Goal: Transaction & Acquisition: Purchase product/service

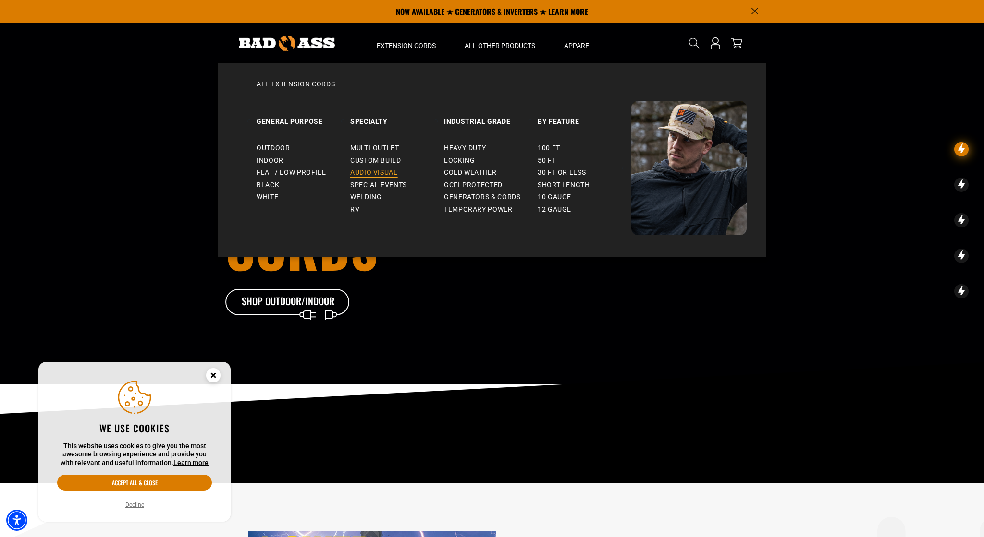
click at [374, 173] on span "Audio Visual" at bounding box center [374, 173] width 48 height 9
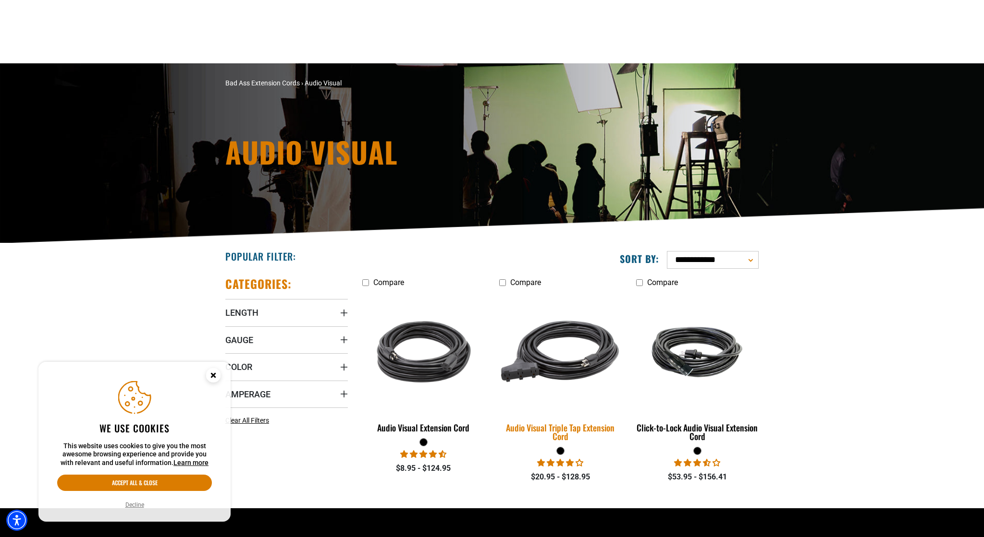
scroll to position [135, 0]
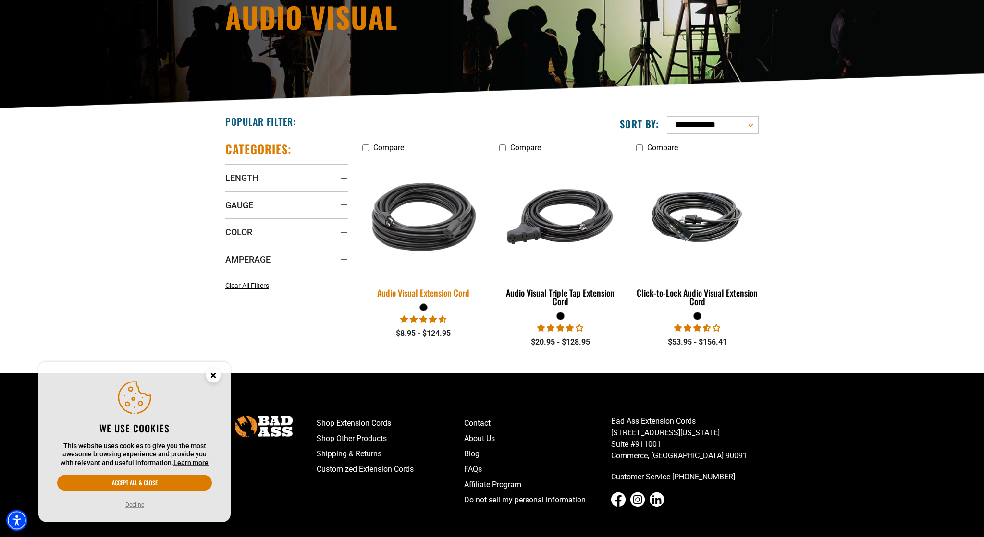
click at [456, 294] on div "Audio Visual Extension Cord" at bounding box center [423, 293] width 122 height 9
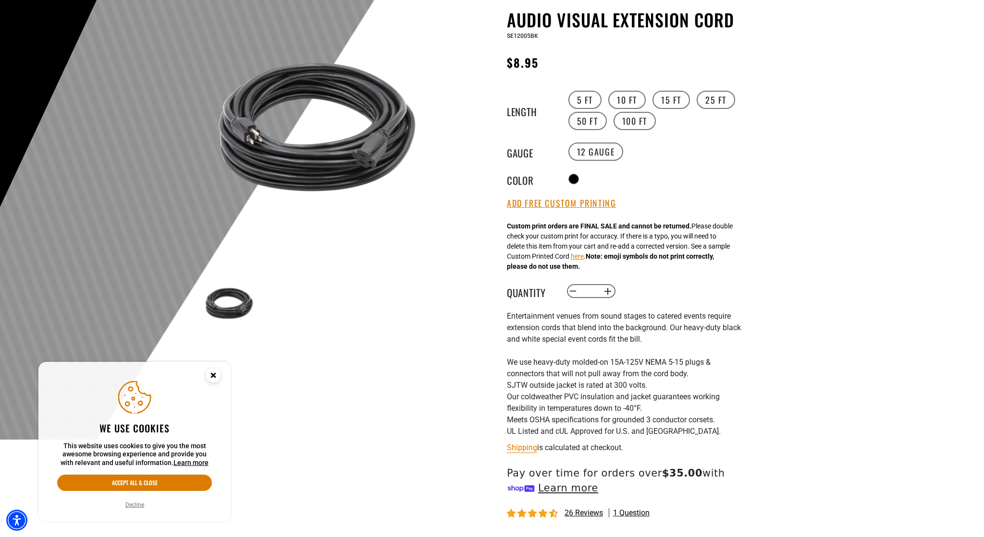
scroll to position [99, 0]
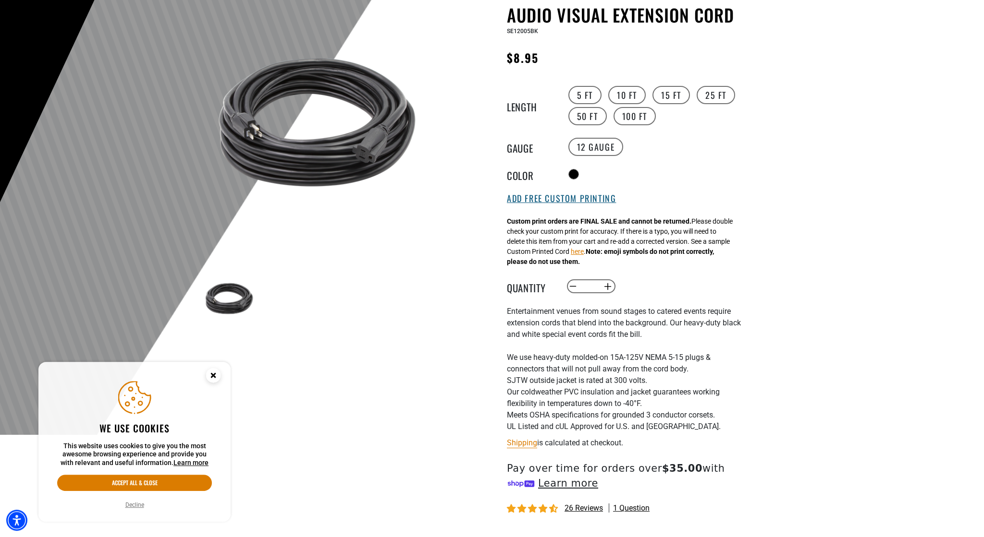
click at [533, 202] on button "Add Free Custom Printing" at bounding box center [561, 199] width 109 height 11
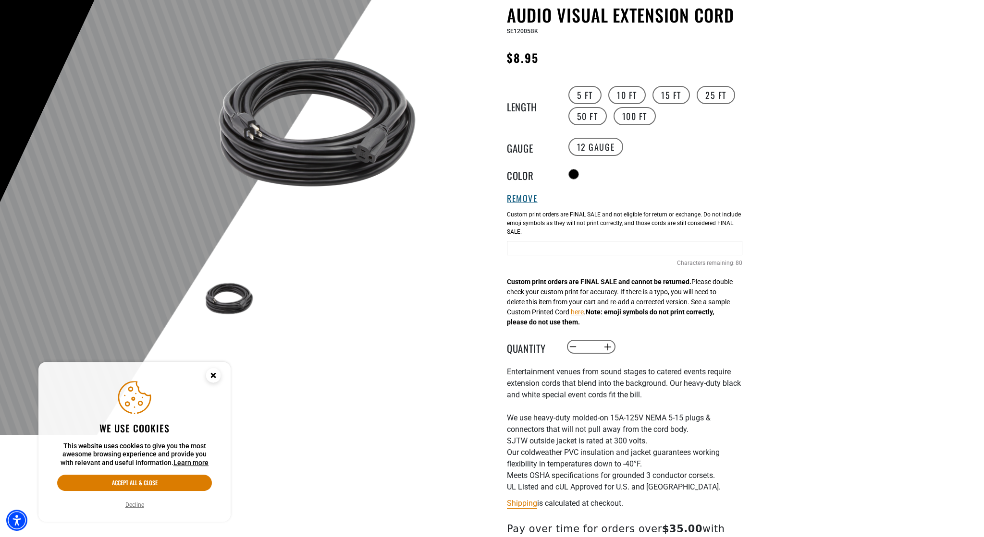
click at [533, 202] on button "Remove" at bounding box center [522, 199] width 31 height 11
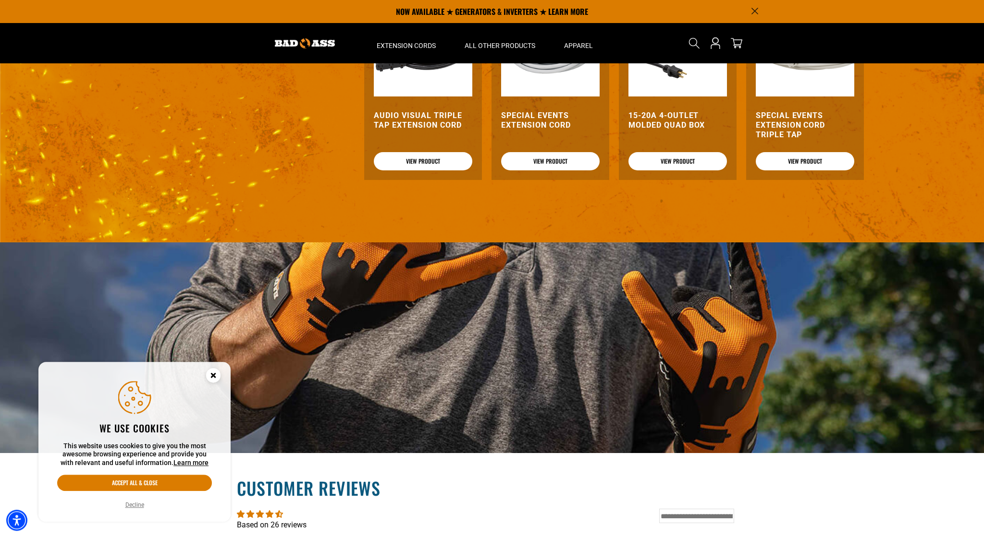
scroll to position [1259, 0]
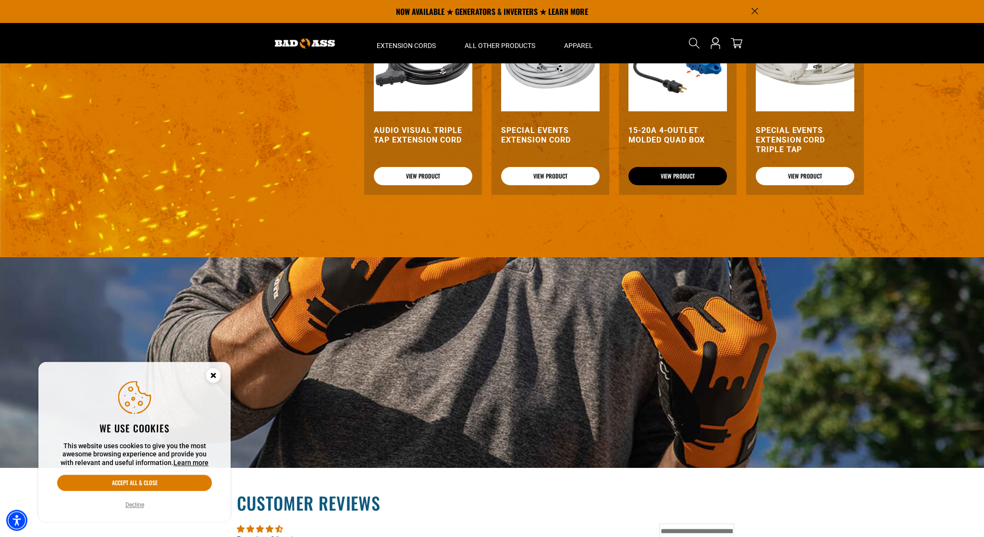
click at [672, 185] on link "View Product" at bounding box center [677, 176] width 98 height 18
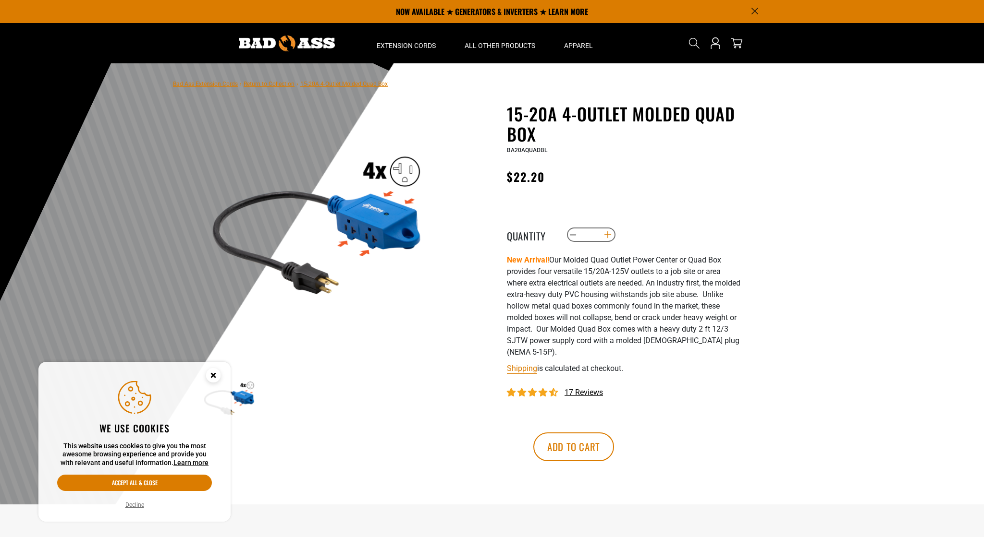
click at [608, 243] on button "Increase quantity for 15-20A 4-Outlet Molded Quad Box" at bounding box center [607, 235] width 15 height 16
type input "*"
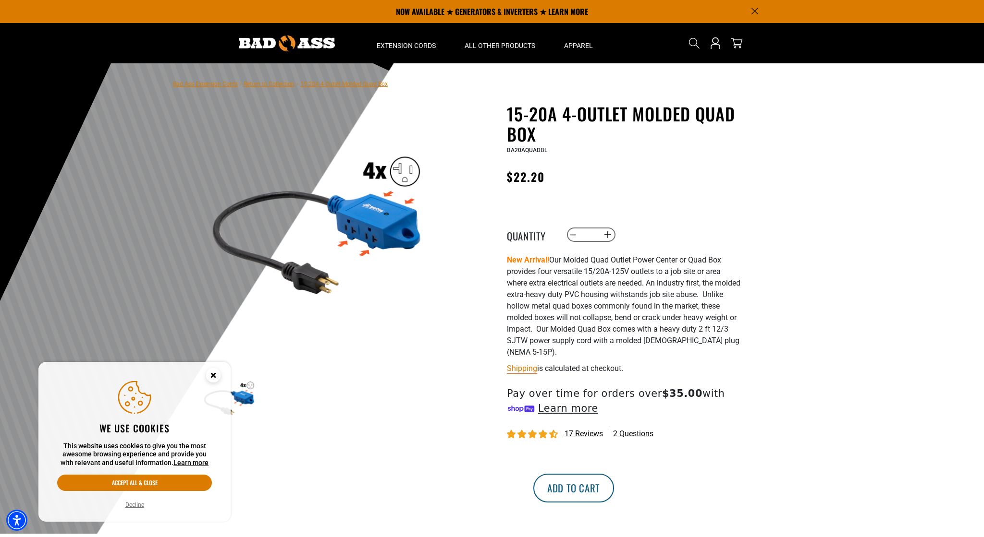
click at [614, 503] on button "Add to cart" at bounding box center [573, 488] width 81 height 29
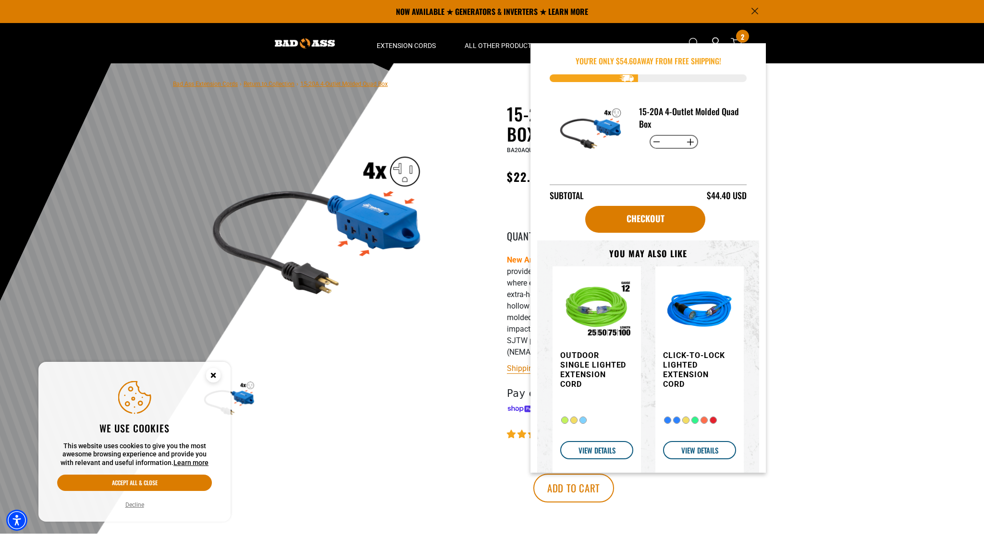
click at [447, 315] on main-product-gallery "1 of 1 Previous Next Previous Next 1" at bounding box center [317, 290] width 274 height 372
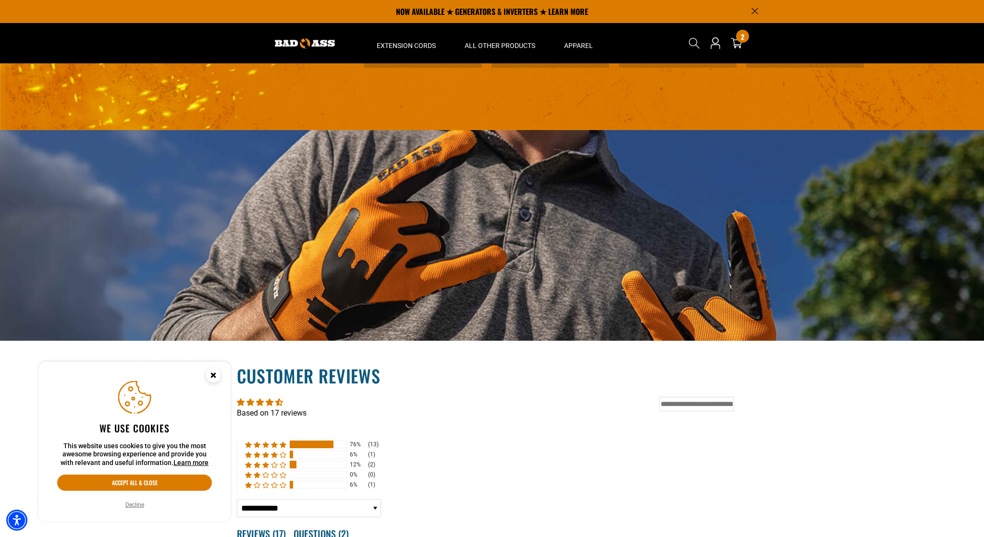
scroll to position [1009, 0]
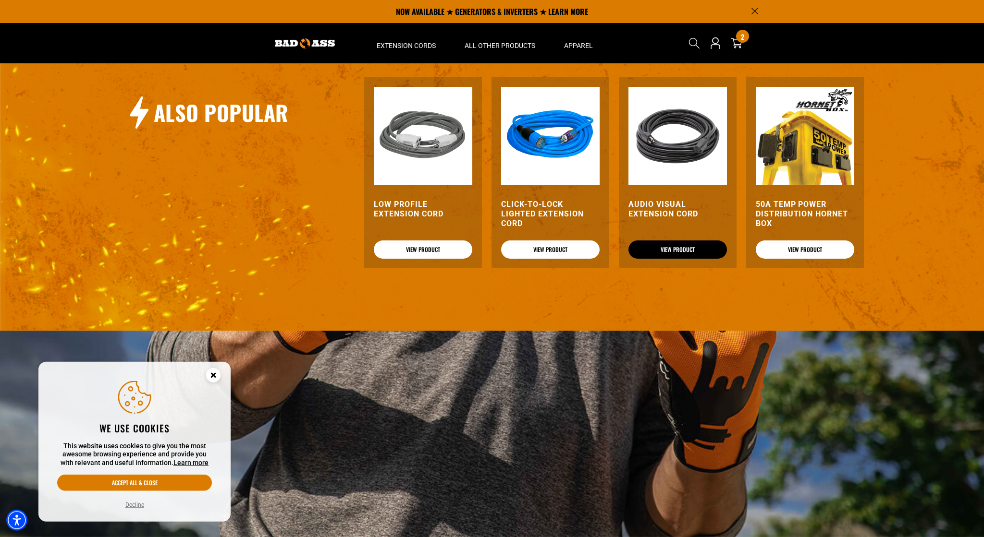
click at [649, 259] on link "View Product" at bounding box center [677, 250] width 98 height 18
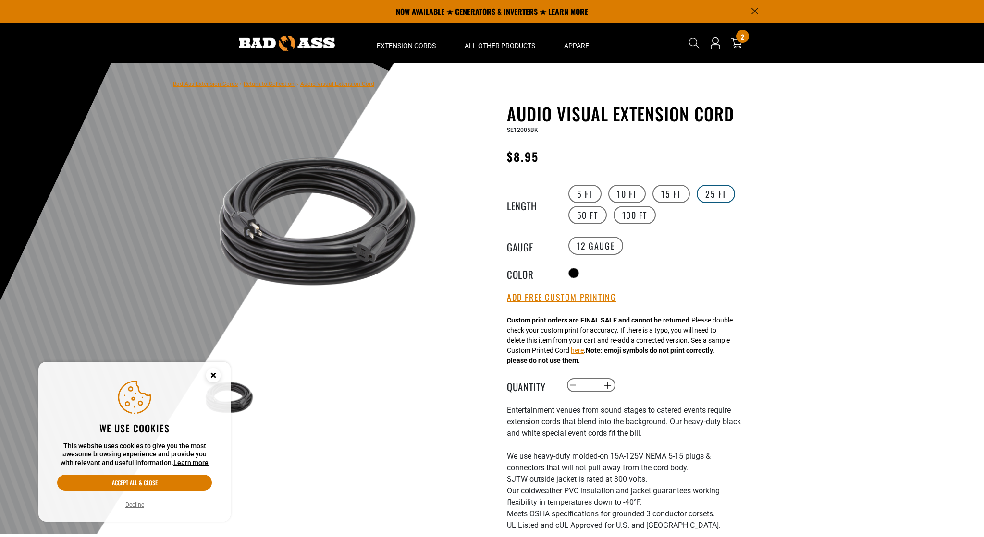
click at [707, 194] on label "25 FT" at bounding box center [715, 194] width 38 height 18
click at [610, 394] on button "Increase quantity for Audio Visual Extension Cord" at bounding box center [607, 385] width 15 height 16
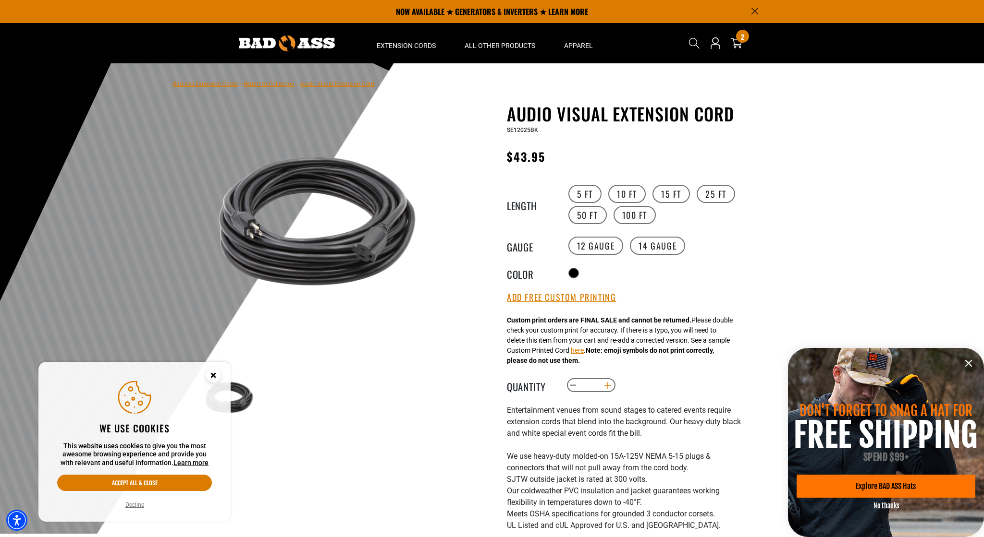
click at [610, 394] on button "Increase quantity for Audio Visual Extension Cord" at bounding box center [607, 385] width 15 height 16
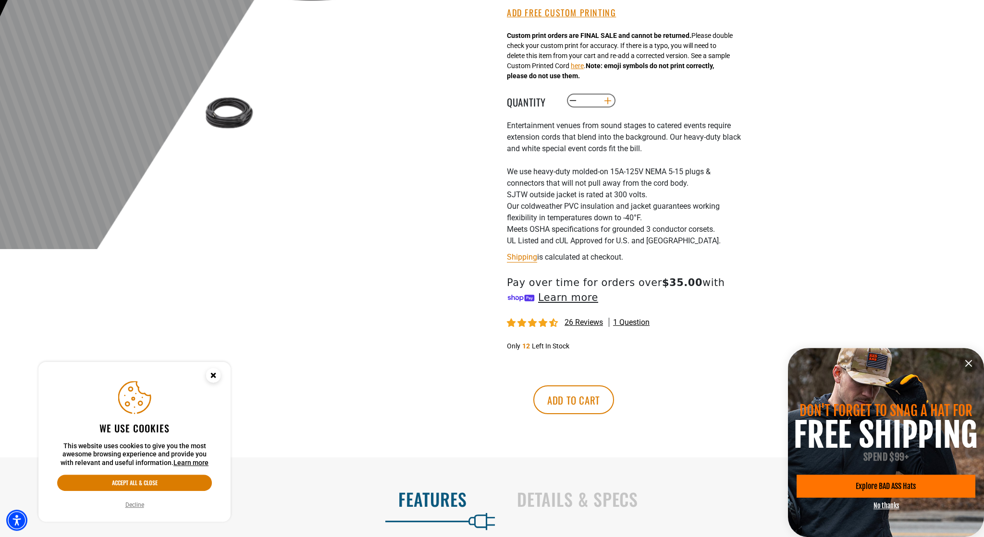
scroll to position [284, 0]
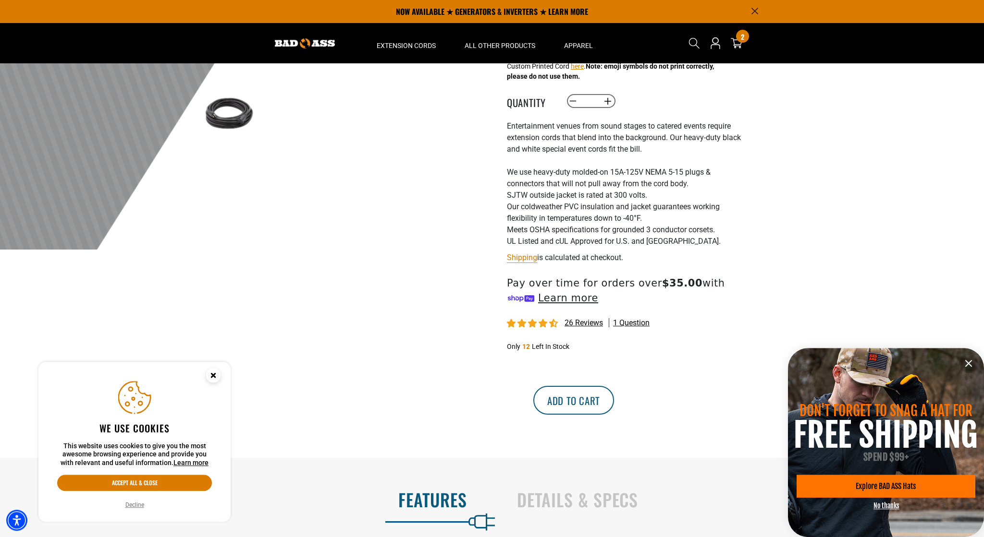
click at [614, 415] on button "Add to cart" at bounding box center [573, 400] width 81 height 29
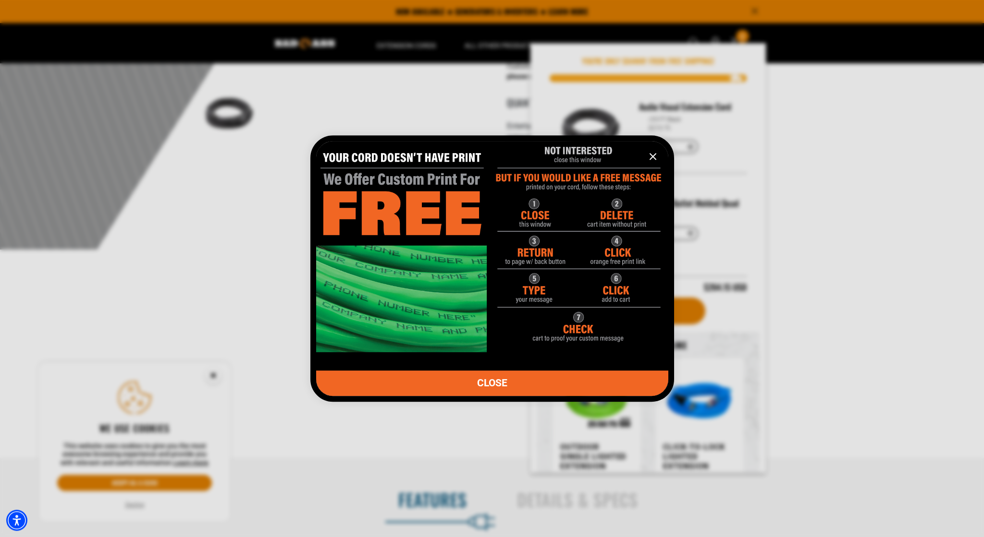
click at [656, 155] on icon "information" at bounding box center [653, 157] width 12 height 12
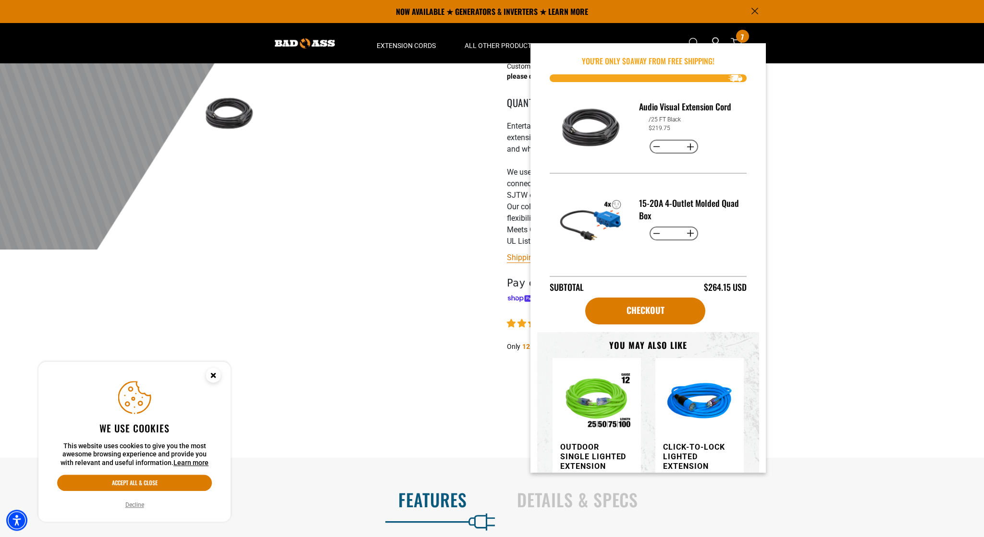
click at [788, 156] on div at bounding box center [492, 14] width 984 height 471
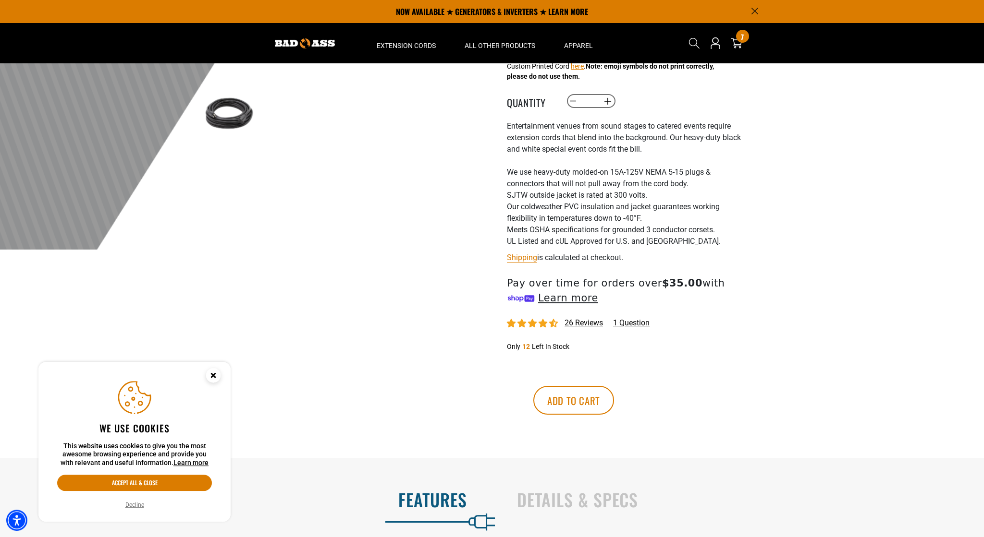
scroll to position [62, 0]
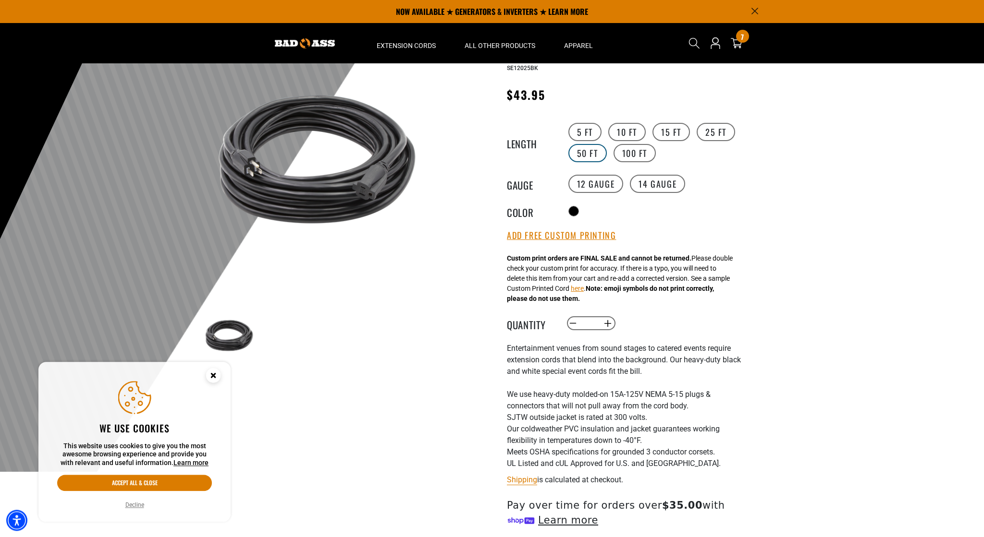
click at [583, 154] on label "50 FT" at bounding box center [587, 153] width 38 height 18
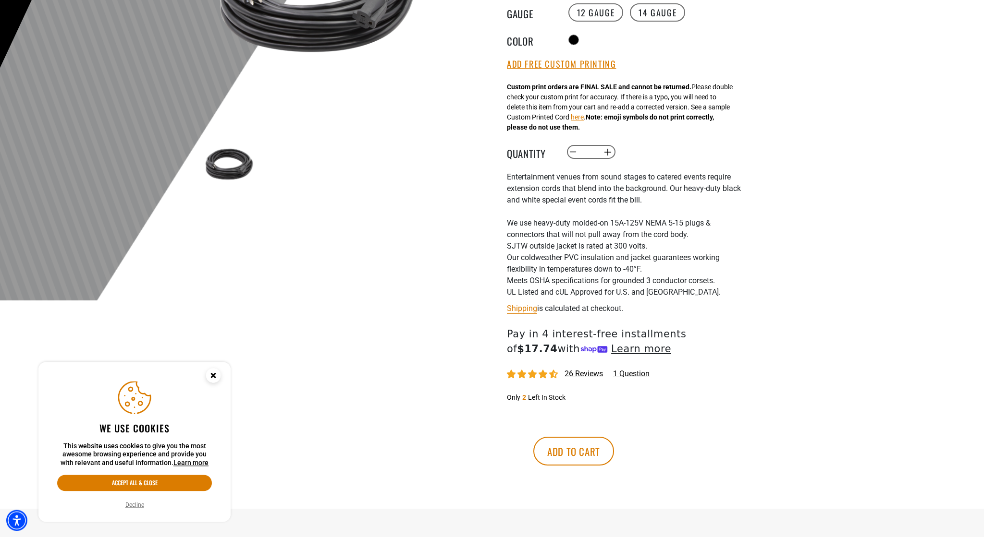
scroll to position [236, 0]
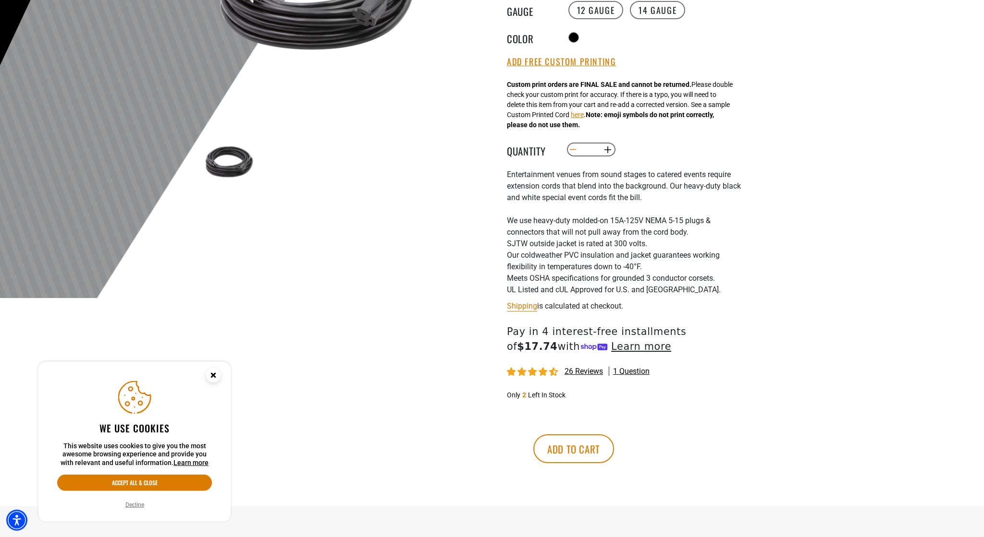
click at [571, 158] on button "Decrease quantity for Audio Visual Extension Cord" at bounding box center [573, 150] width 15 height 16
type input "*"
click at [614, 463] on button "Add to cart" at bounding box center [573, 449] width 81 height 29
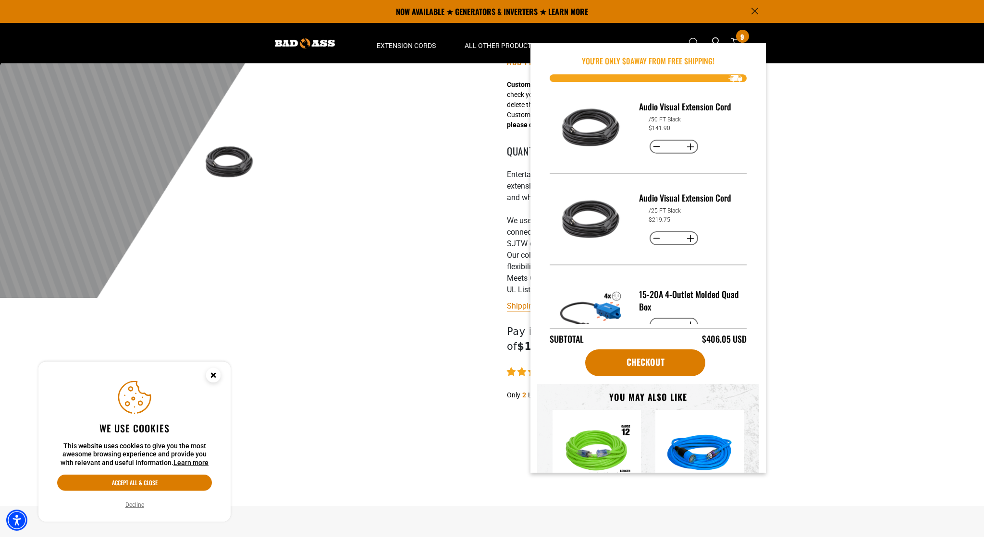
click at [792, 195] on div at bounding box center [492, 63] width 984 height 471
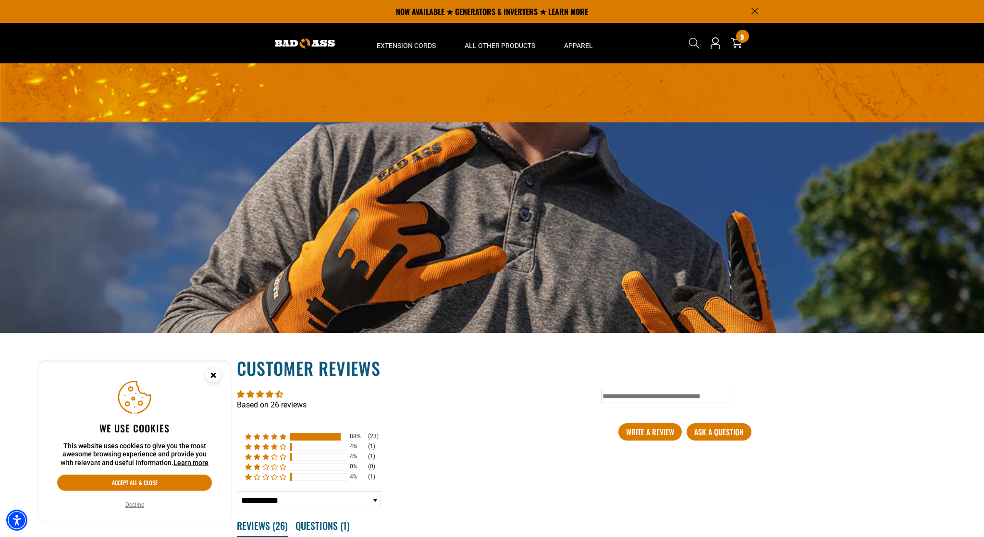
scroll to position [1187, 0]
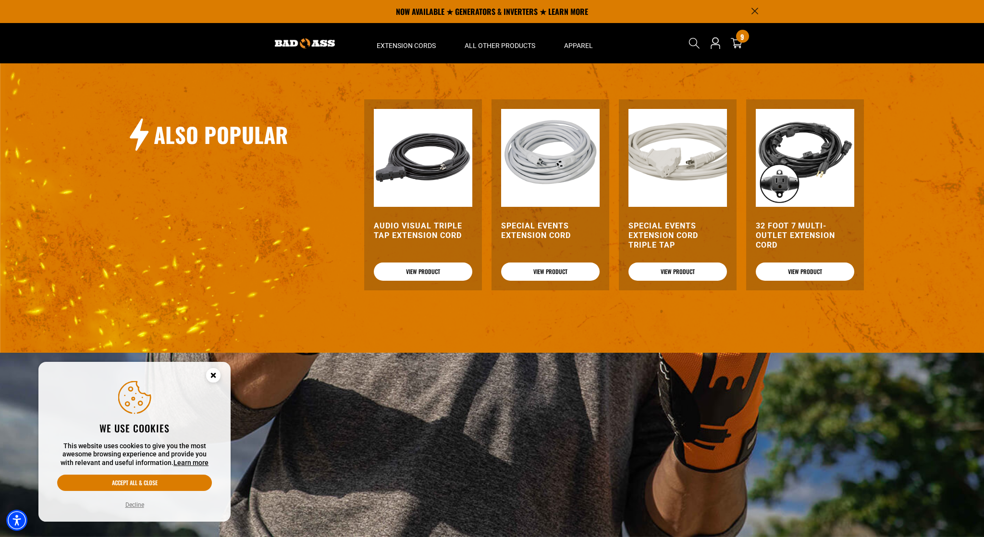
click at [787, 250] on h3 "32 Foot 7 Multi-Outlet Extension Cord" at bounding box center [804, 235] width 98 height 29
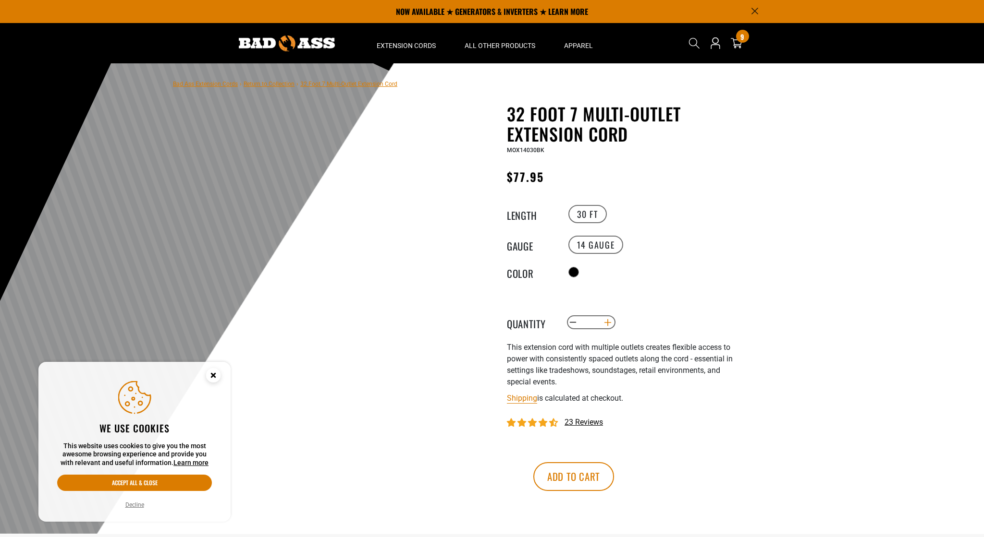
click at [607, 331] on button "Increase quantity for 32 Foot 7 Multi-Outlet Extension Cord" at bounding box center [607, 323] width 15 height 16
type input "*"
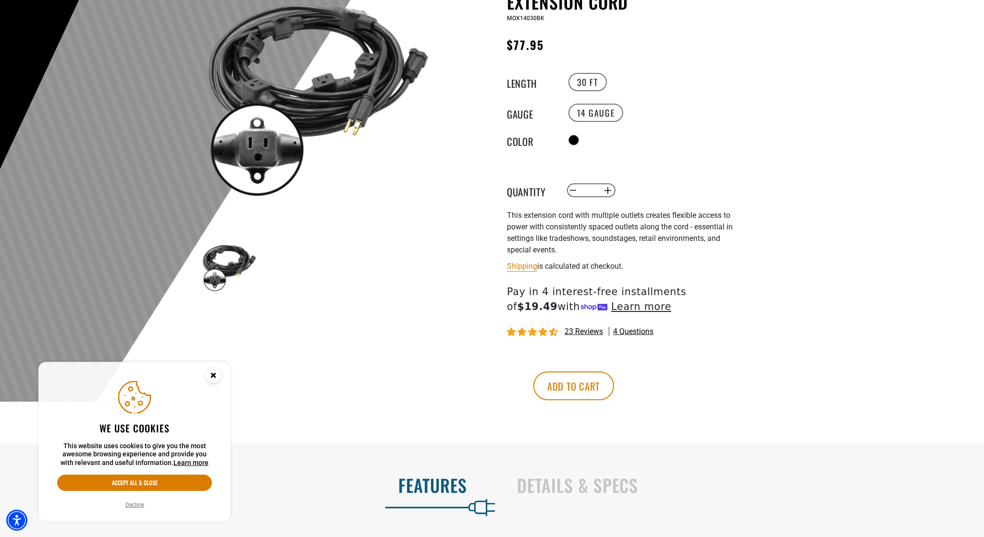
scroll to position [133, 0]
click at [614, 400] on button "Add to cart" at bounding box center [573, 385] width 81 height 29
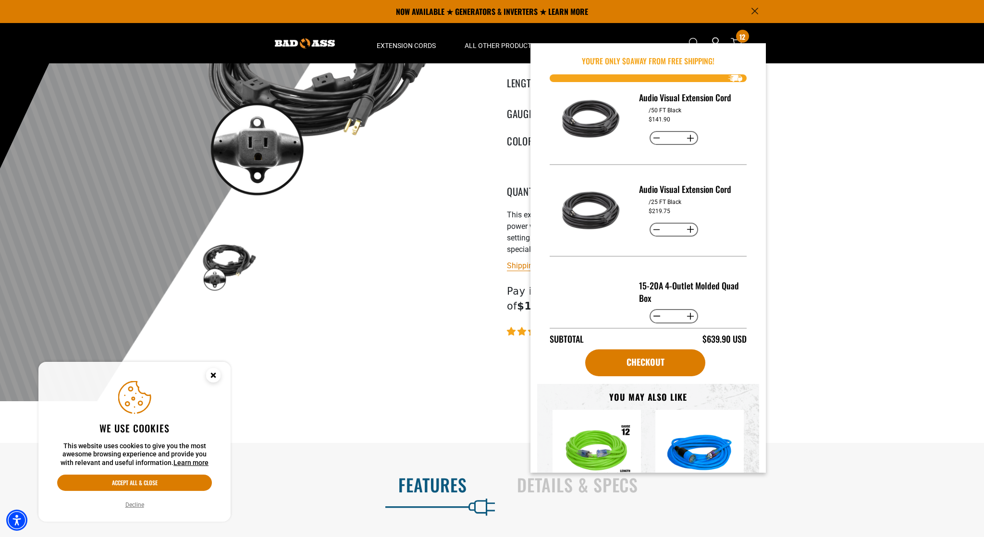
scroll to position [131, 0]
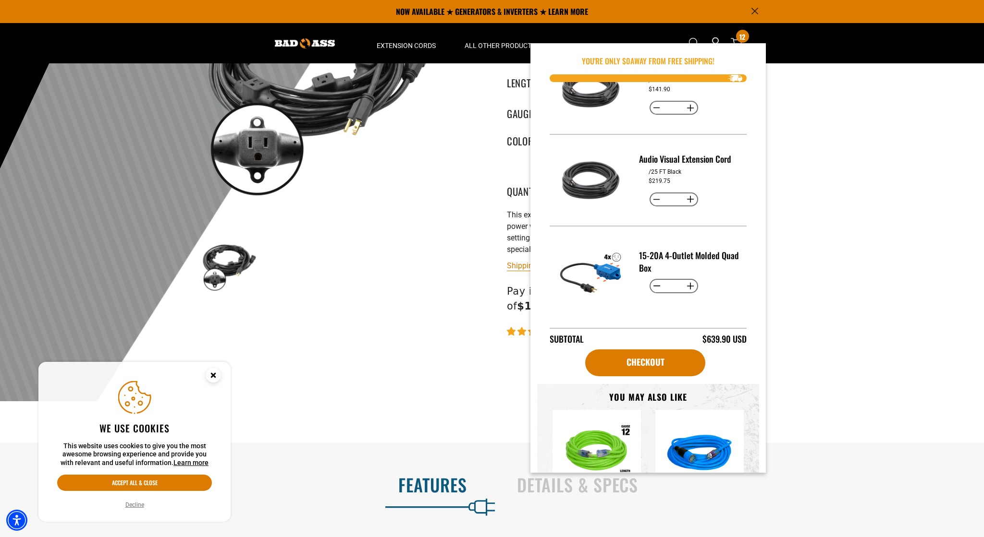
click at [463, 309] on div "32 Foot 7 Multi-Outlet Extension Cord 32 Foot 7 Multi-Outlet Extension Cord MOX…" at bounding box center [605, 207] width 288 height 472
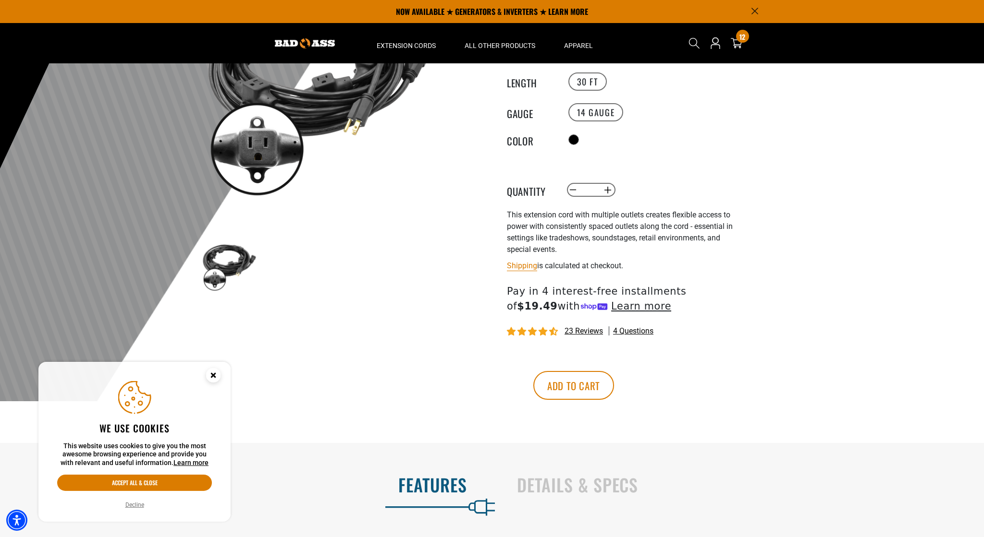
scroll to position [0, 0]
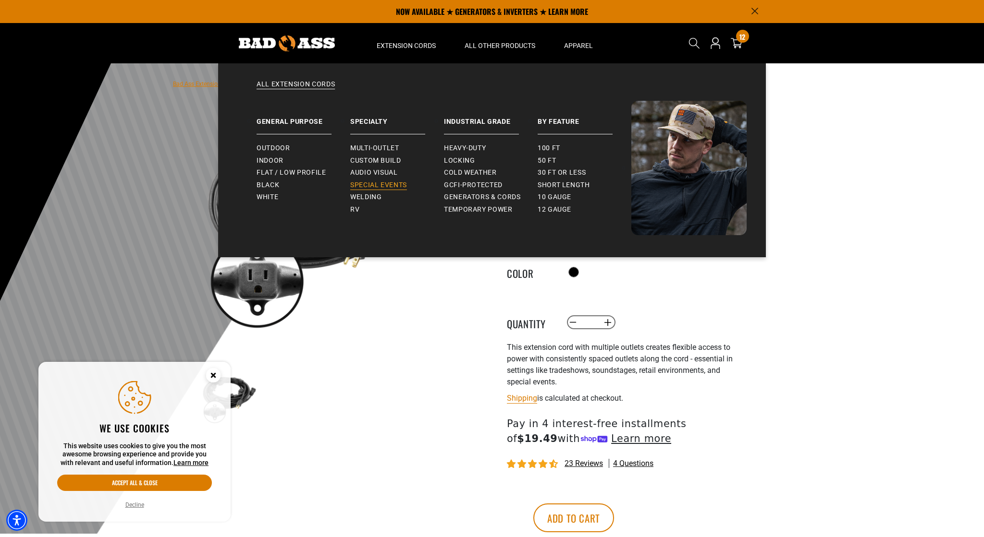
click at [376, 186] on span "Special Events" at bounding box center [378, 185] width 57 height 9
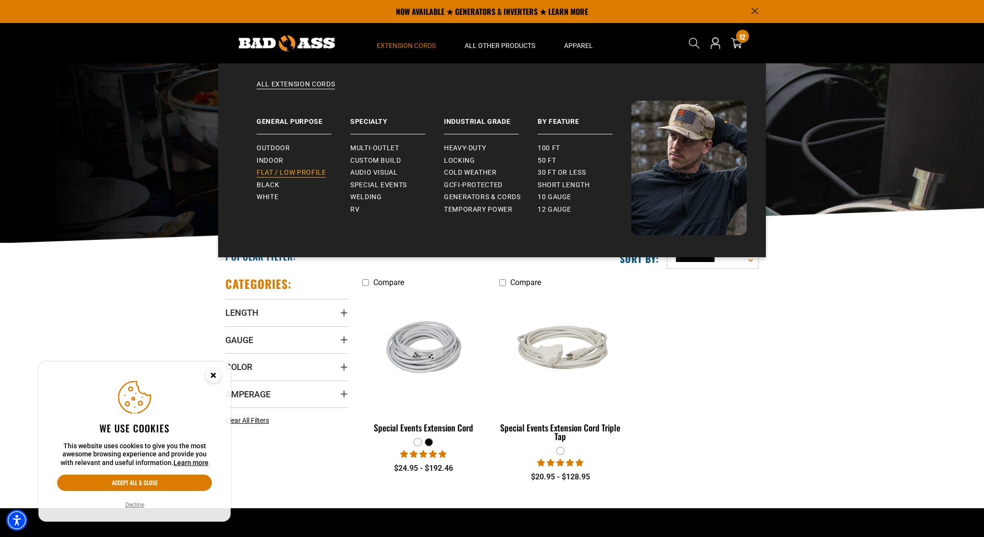
click at [304, 176] on span "Flat / Low Profile" at bounding box center [291, 173] width 70 height 9
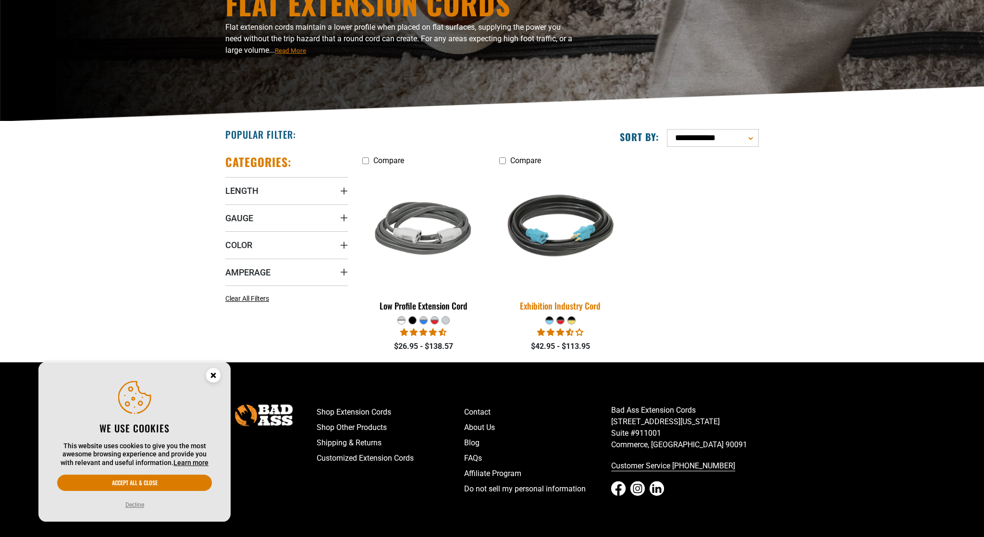
scroll to position [132, 0]
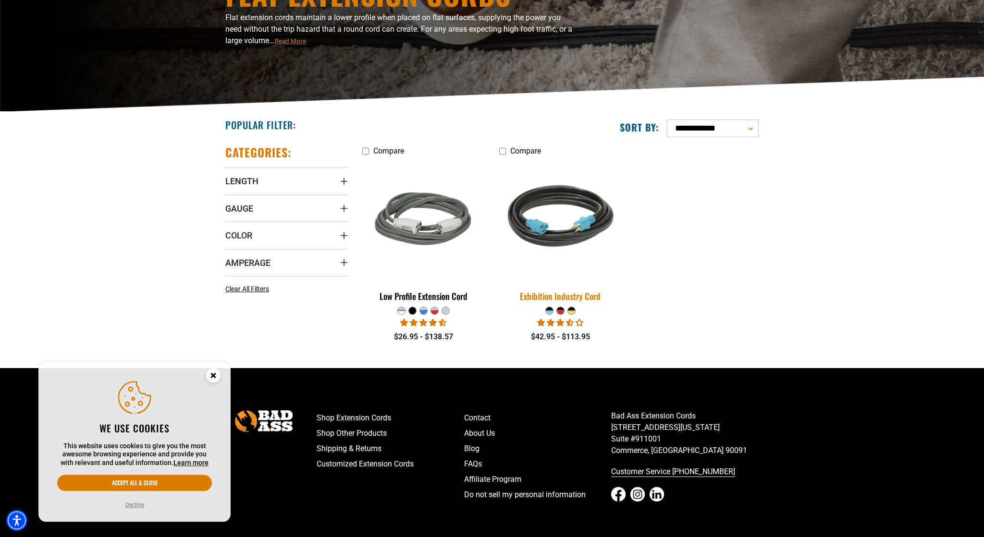
click at [540, 222] on img at bounding box center [560, 220] width 134 height 123
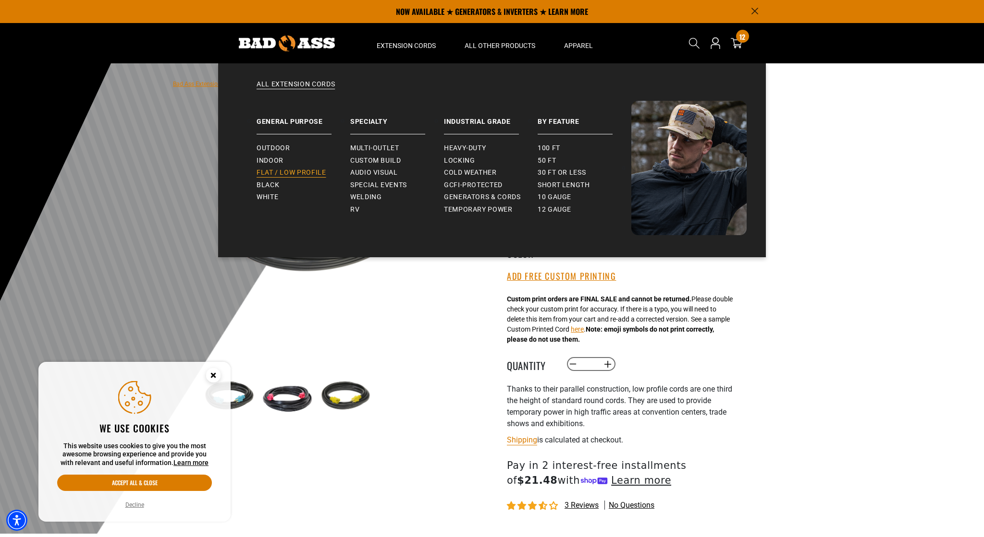
click at [313, 175] on span "Flat / Low Profile" at bounding box center [291, 173] width 70 height 9
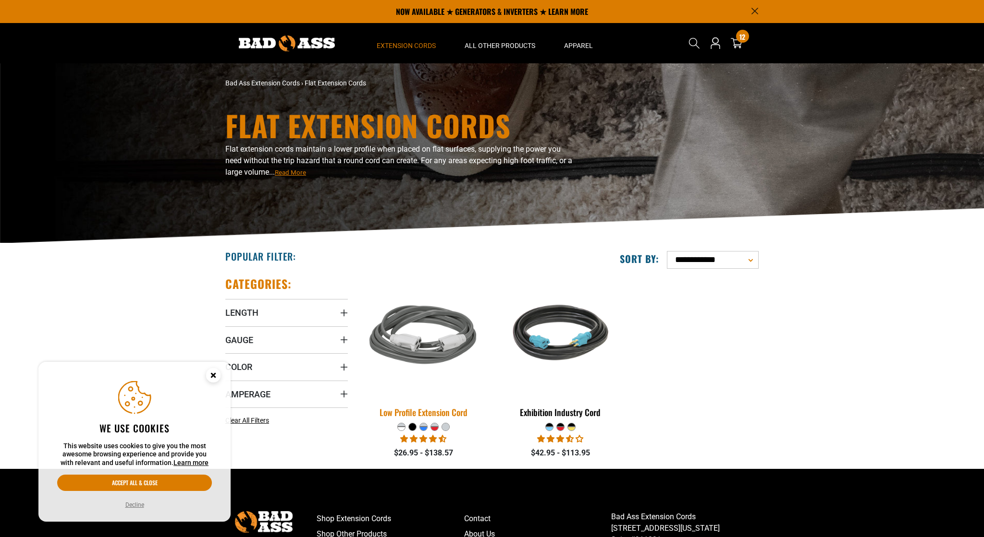
click at [409, 360] on img at bounding box center [423, 336] width 134 height 123
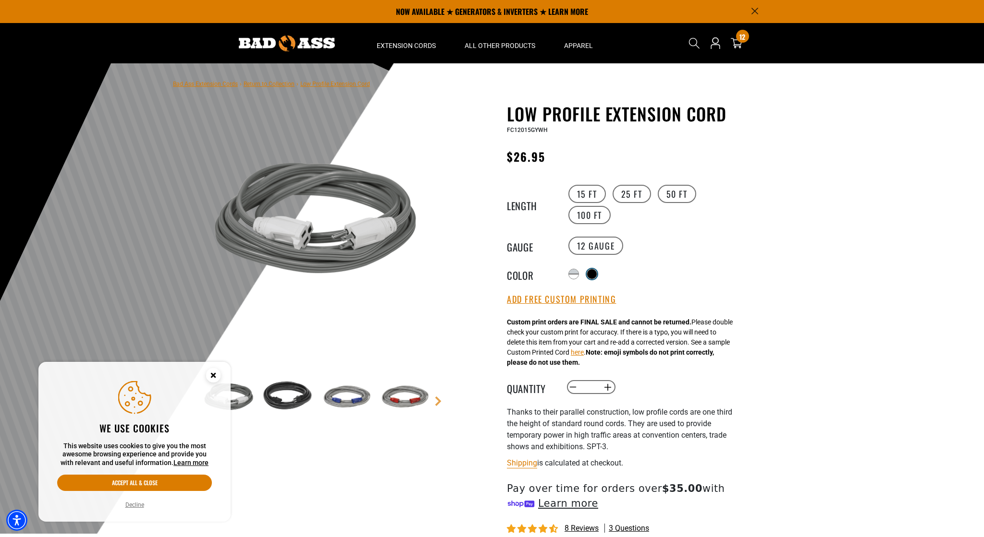
click at [591, 272] on div at bounding box center [592, 274] width 10 height 10
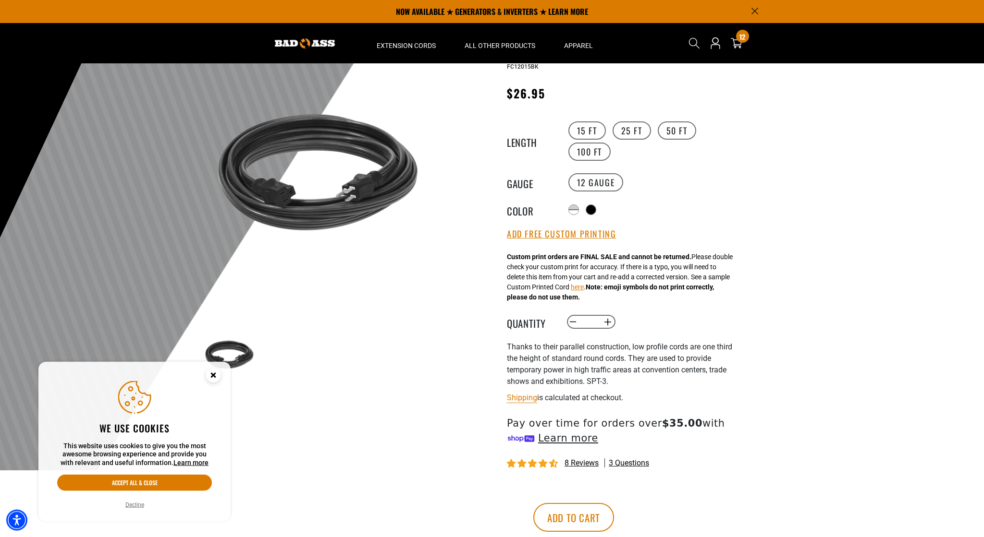
scroll to position [57, 0]
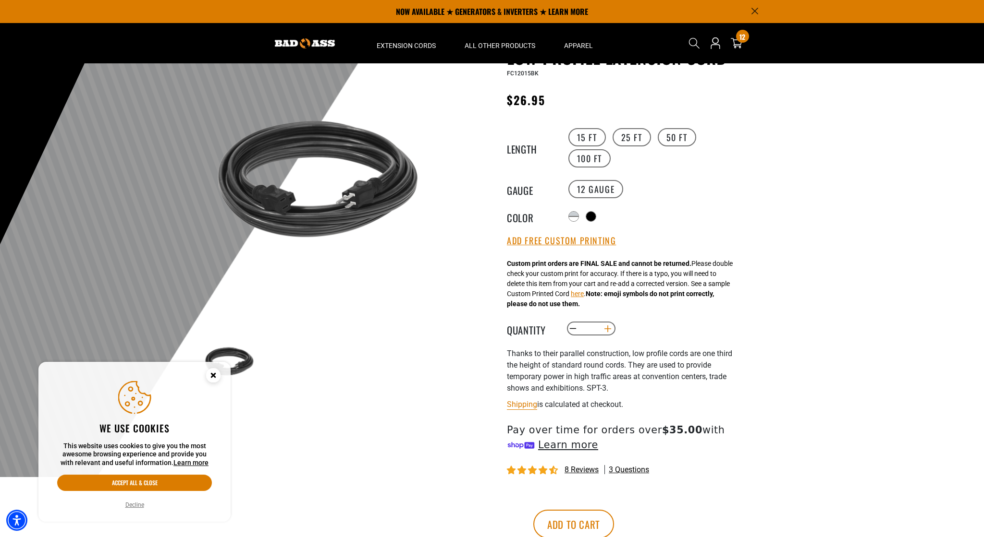
click at [604, 337] on button "Increase quantity for Low Profile Extension Cord" at bounding box center [607, 329] width 15 height 16
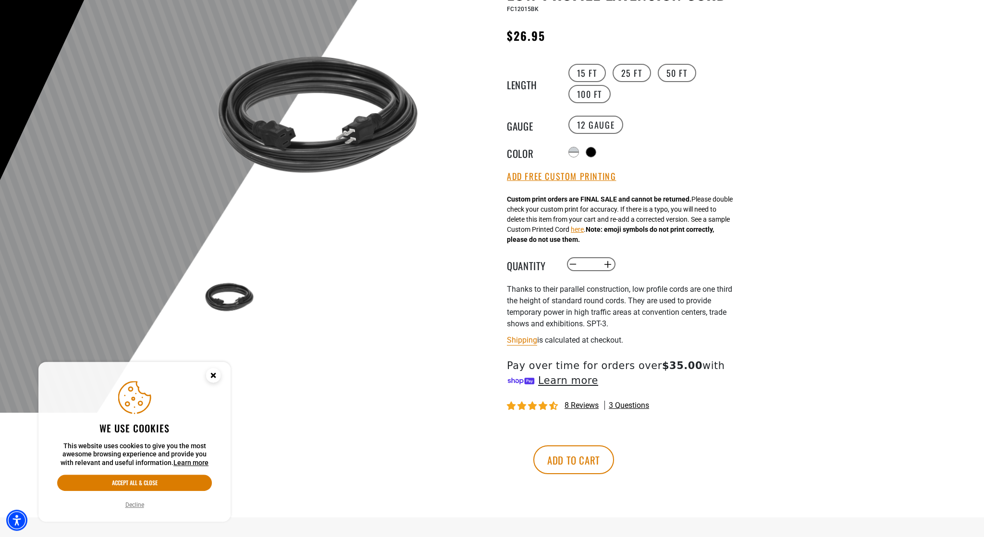
scroll to position [133, 0]
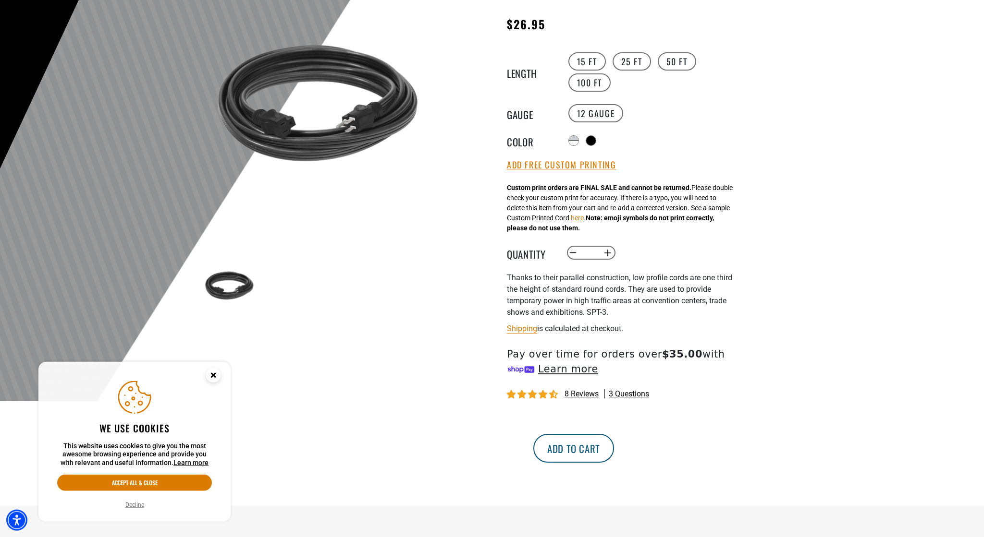
click at [614, 463] on button "Add to cart" at bounding box center [573, 448] width 81 height 29
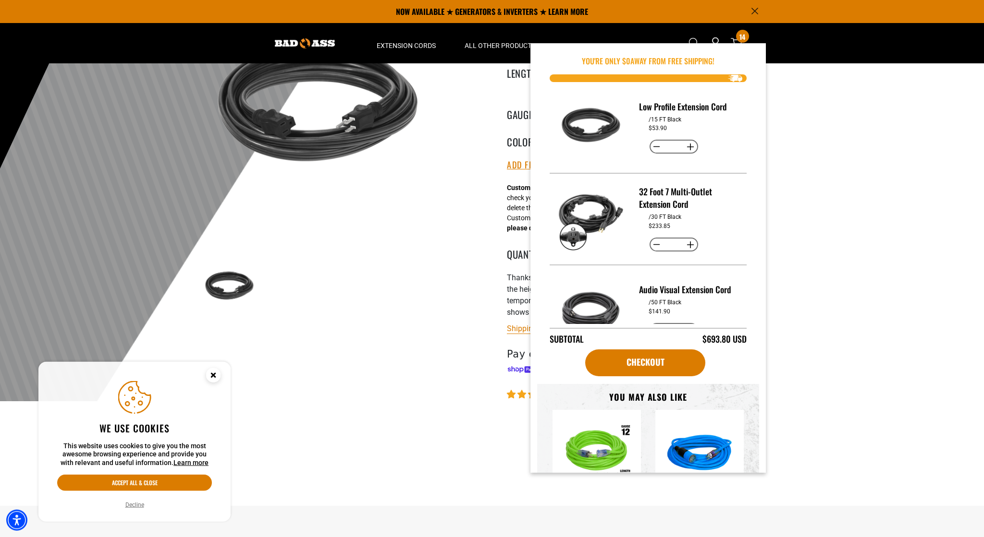
click at [809, 117] on div at bounding box center [492, 166] width 984 height 471
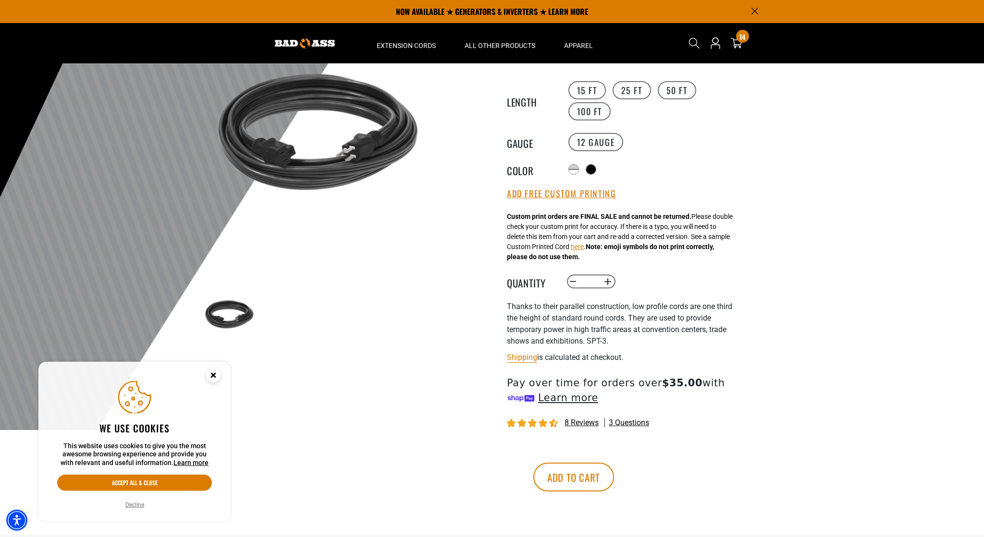
scroll to position [101, 0]
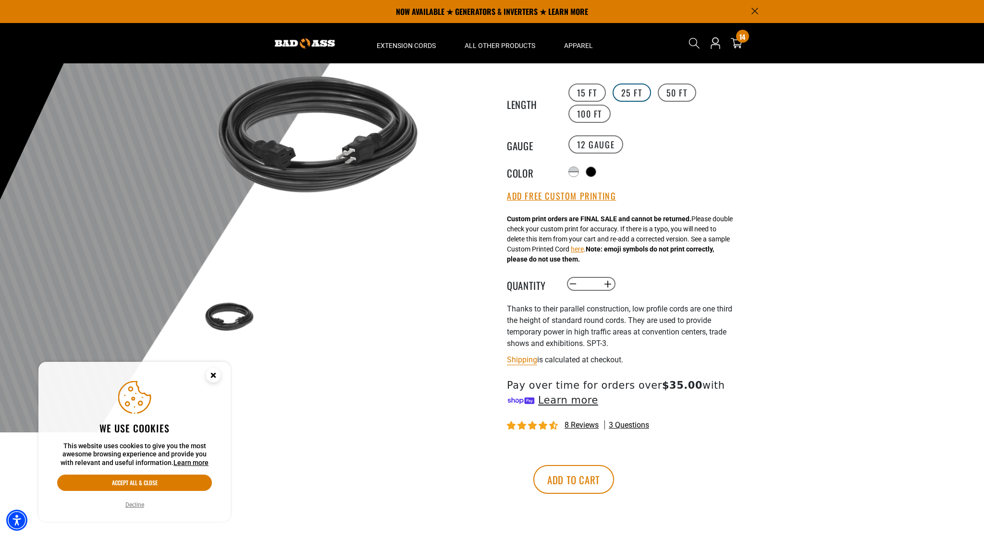
click at [632, 94] on label "25 FT" at bounding box center [631, 93] width 38 height 18
click at [572, 292] on button "Decrease quantity for Low Profile Extension Cord" at bounding box center [573, 284] width 15 height 16
type input "*"
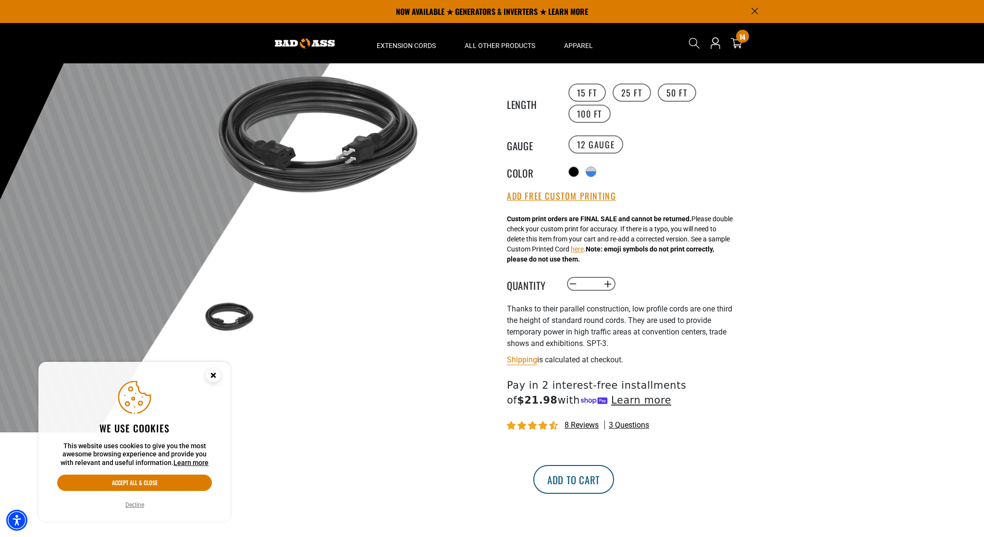
click at [614, 494] on button "Add to cart" at bounding box center [573, 479] width 81 height 29
